Goal: Find specific page/section: Find specific page/section

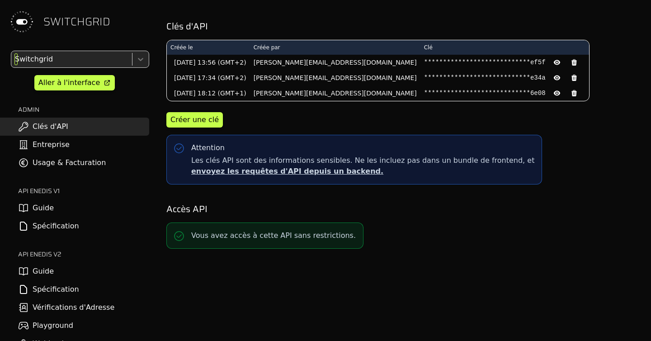
click at [83, 66] on div "Switchgrid" at bounding box center [70, 59] width 119 height 16
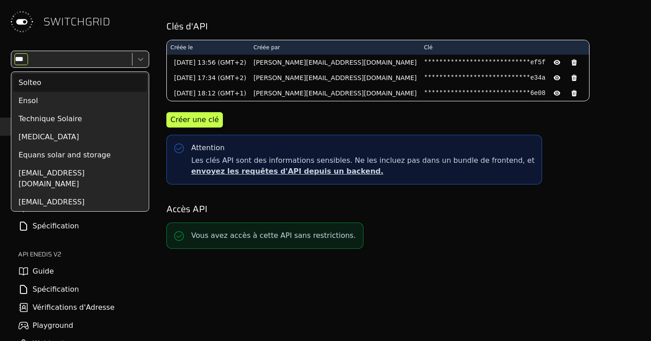
type input "****"
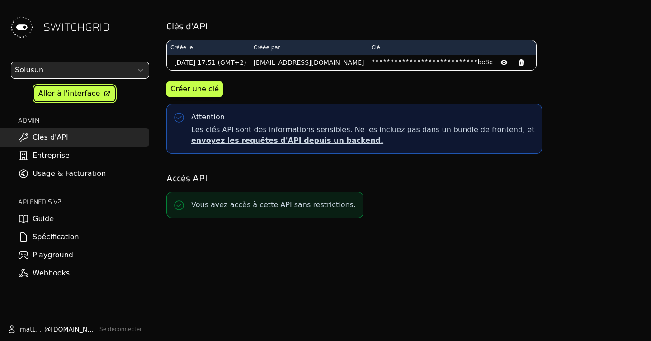
click at [79, 93] on div "Aller à l'interface" at bounding box center [69, 93] width 62 height 11
